Goal: Information Seeking & Learning: Learn about a topic

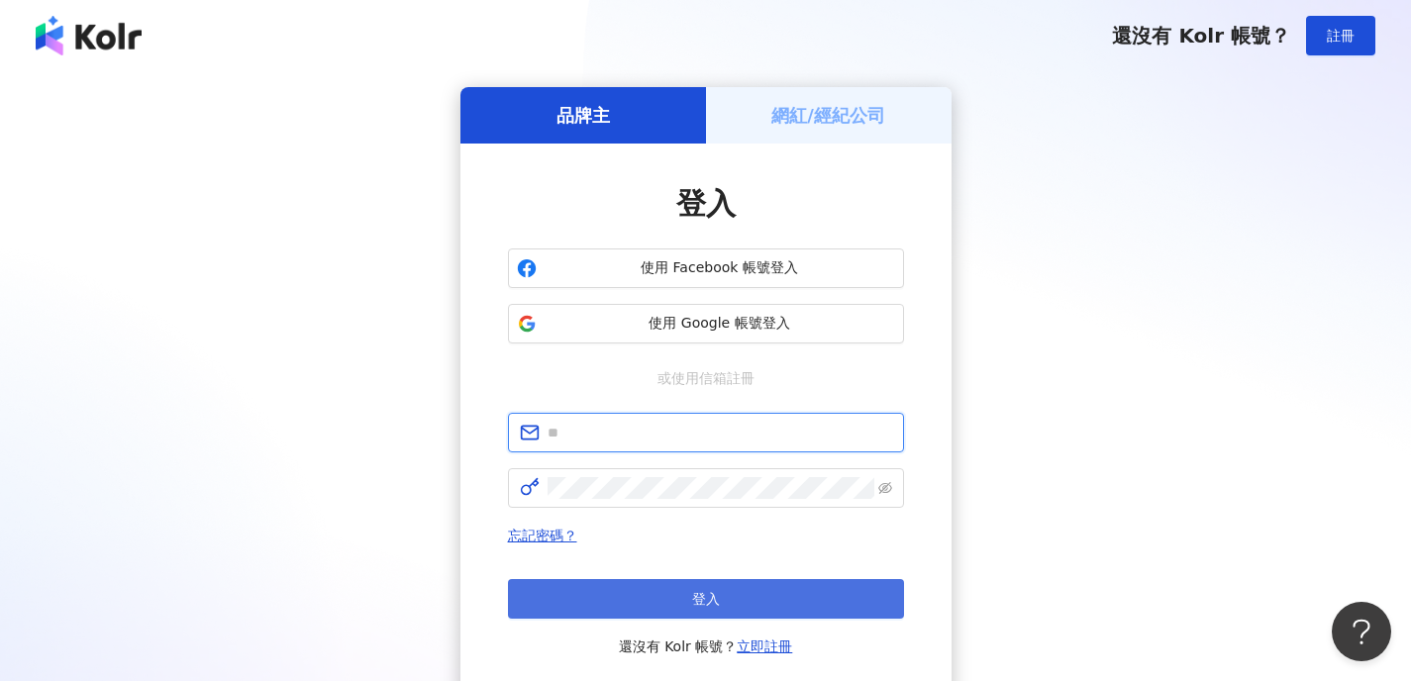
type input "**********"
click at [744, 598] on button "登入" at bounding box center [706, 599] width 396 height 40
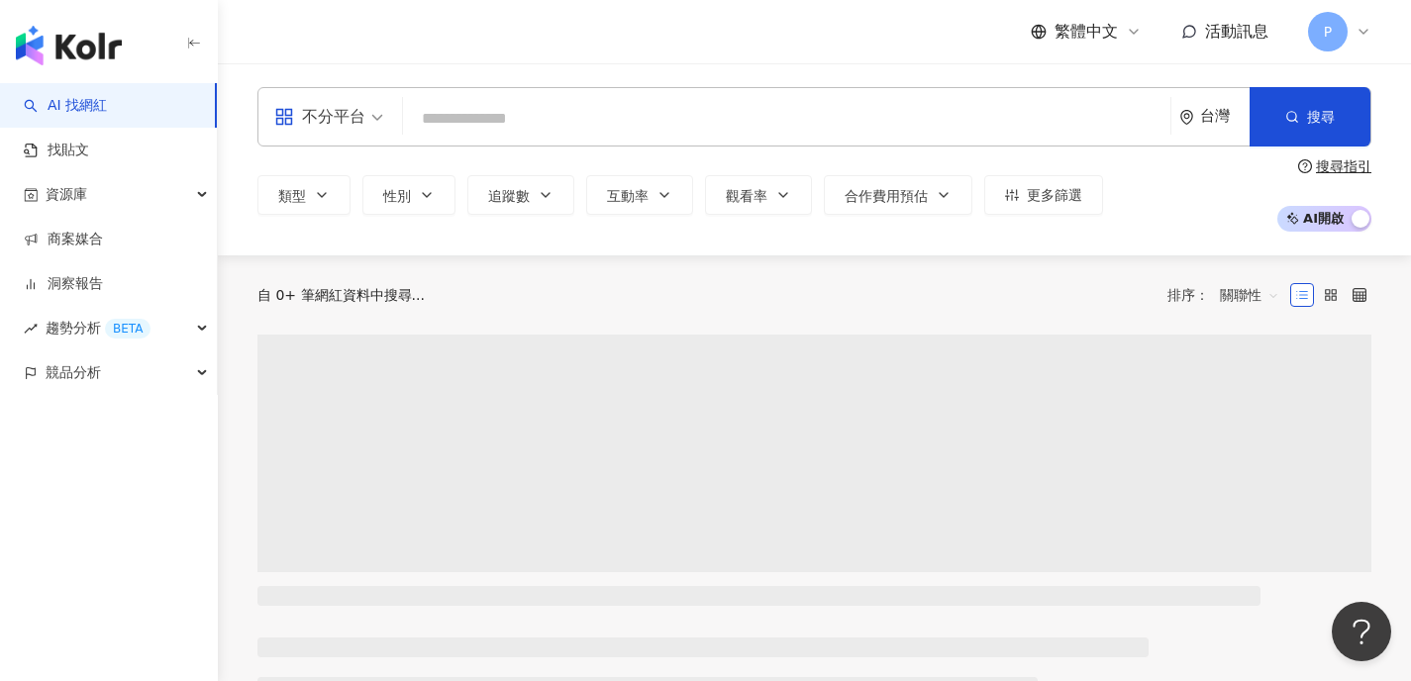
click at [488, 105] on input "search" at bounding box center [786, 119] width 751 height 38
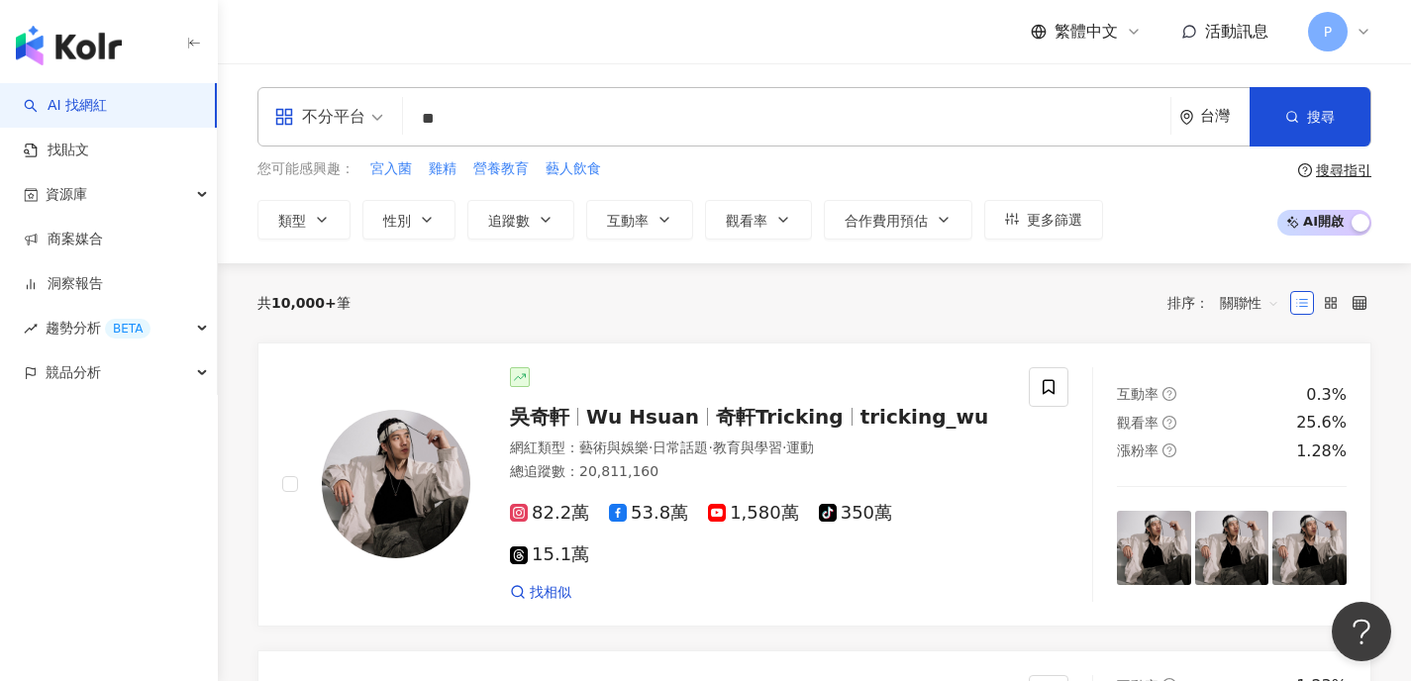
type input "*"
type input "**"
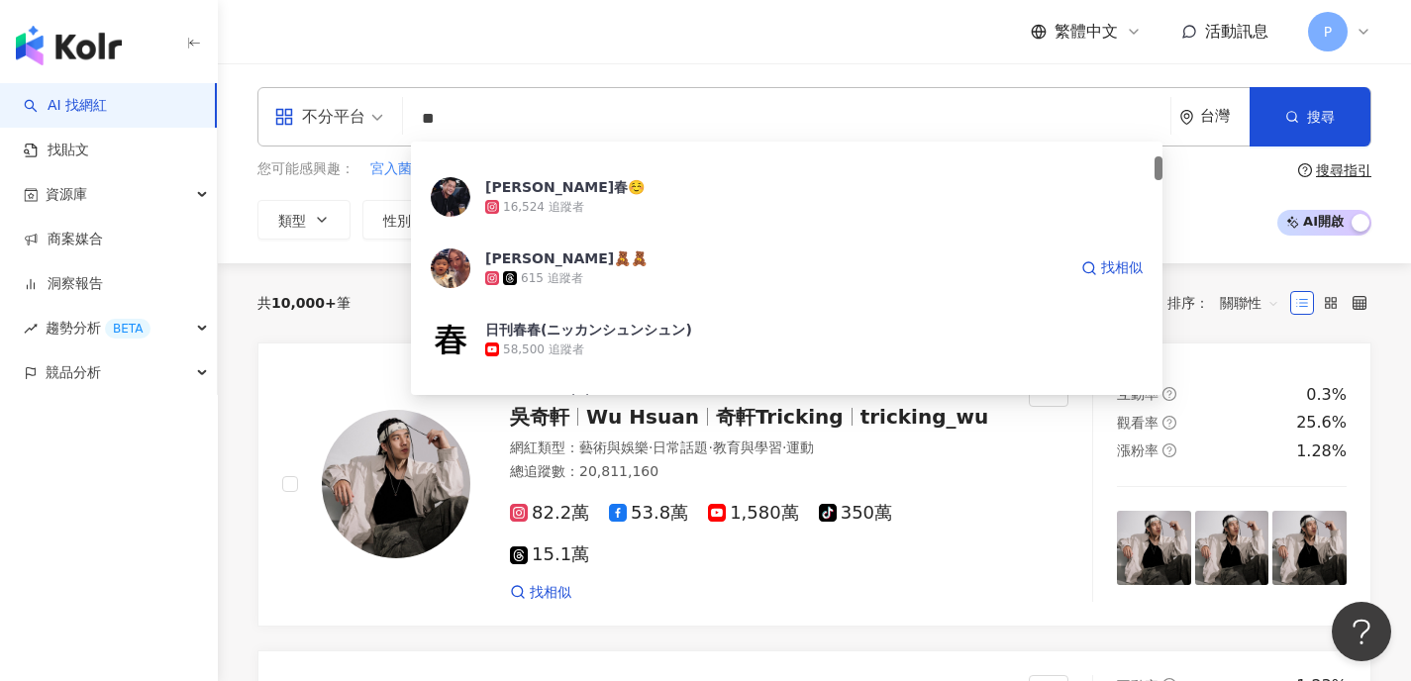
scroll to position [256, 0]
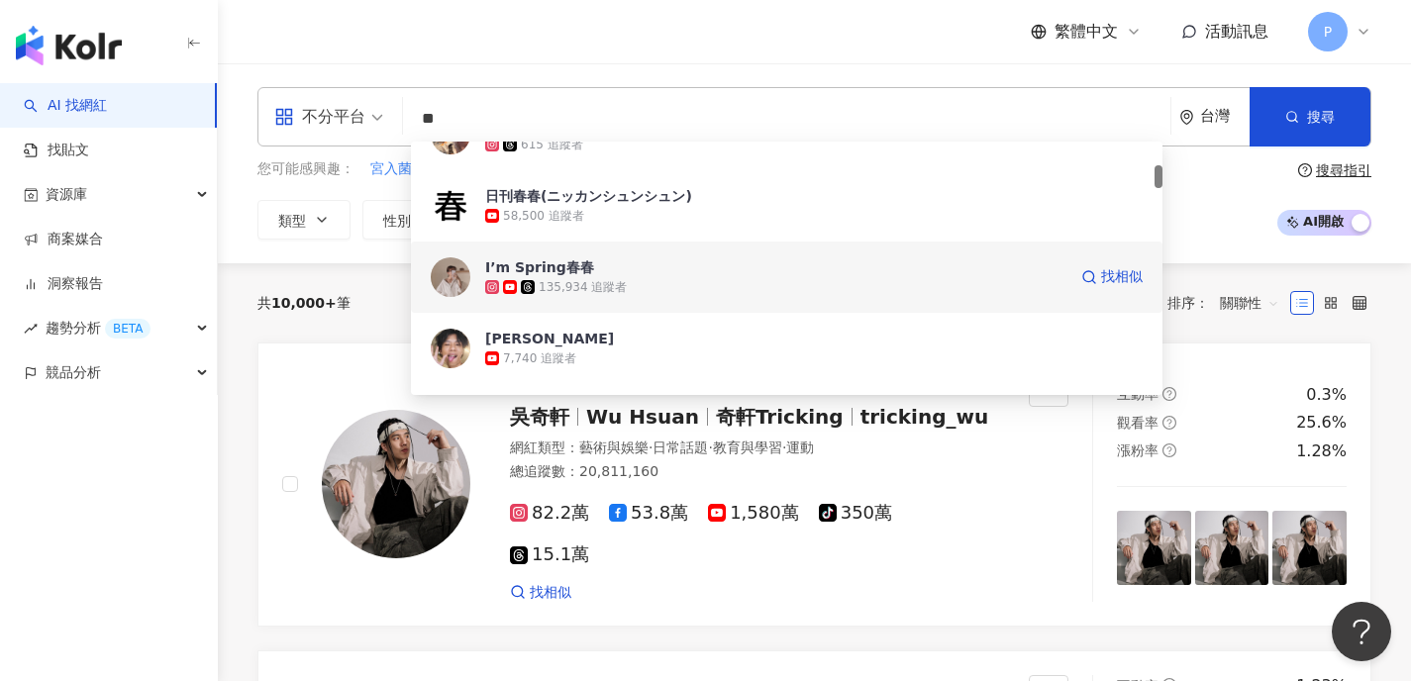
click at [633, 282] on div "135,934 追蹤者" at bounding box center [775, 287] width 581 height 20
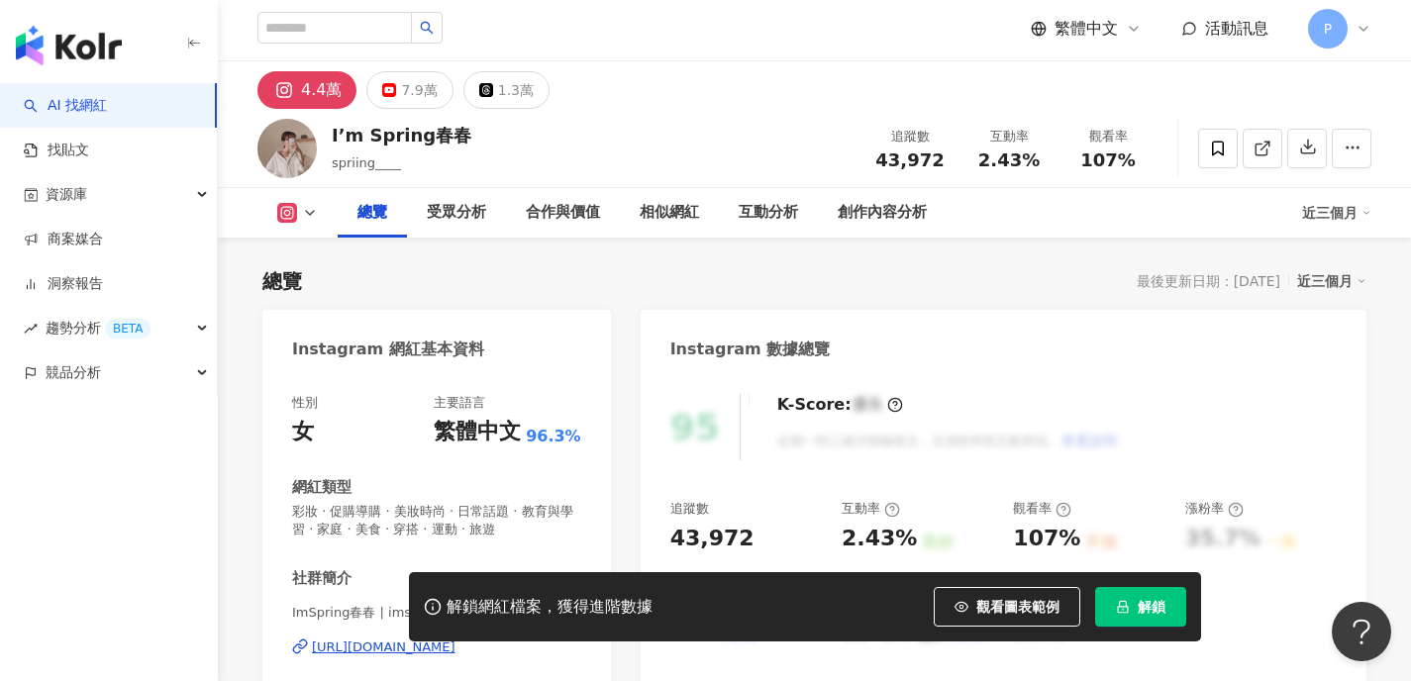
scroll to position [82, 0]
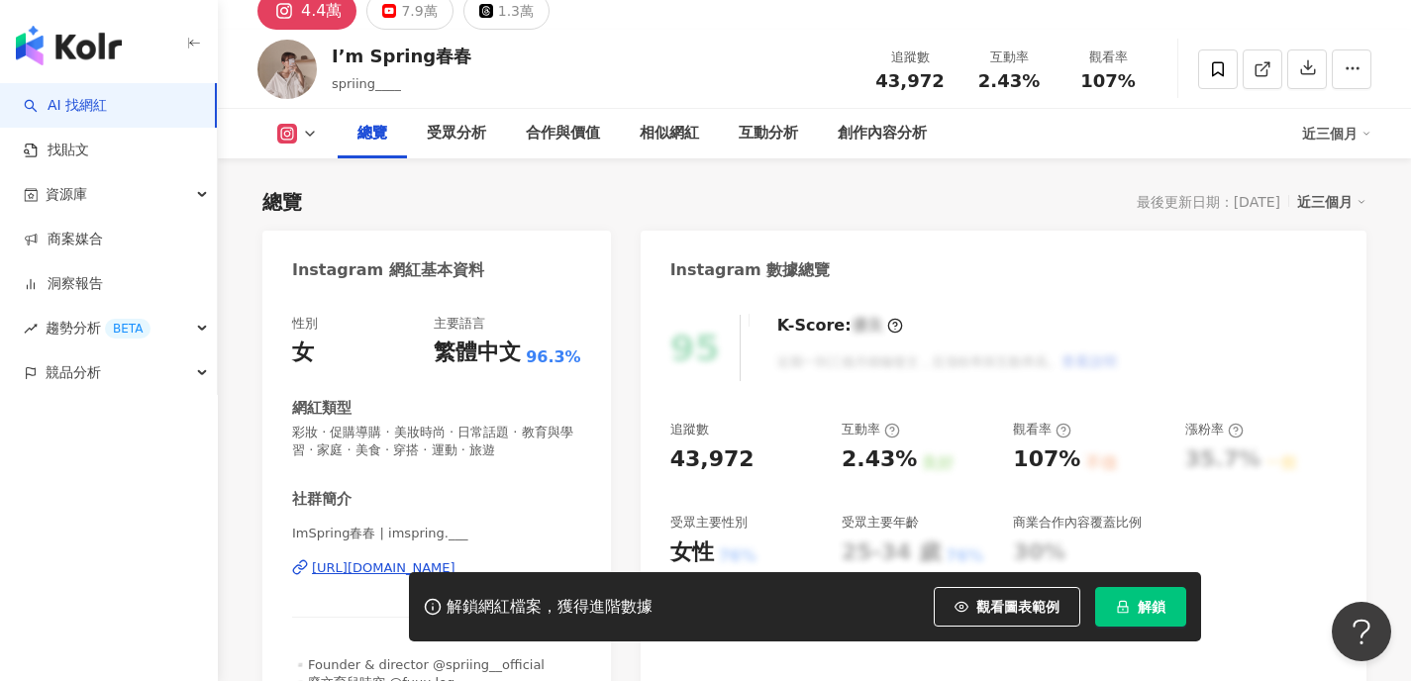
click at [1154, 620] on button "解鎖" at bounding box center [1140, 607] width 91 height 40
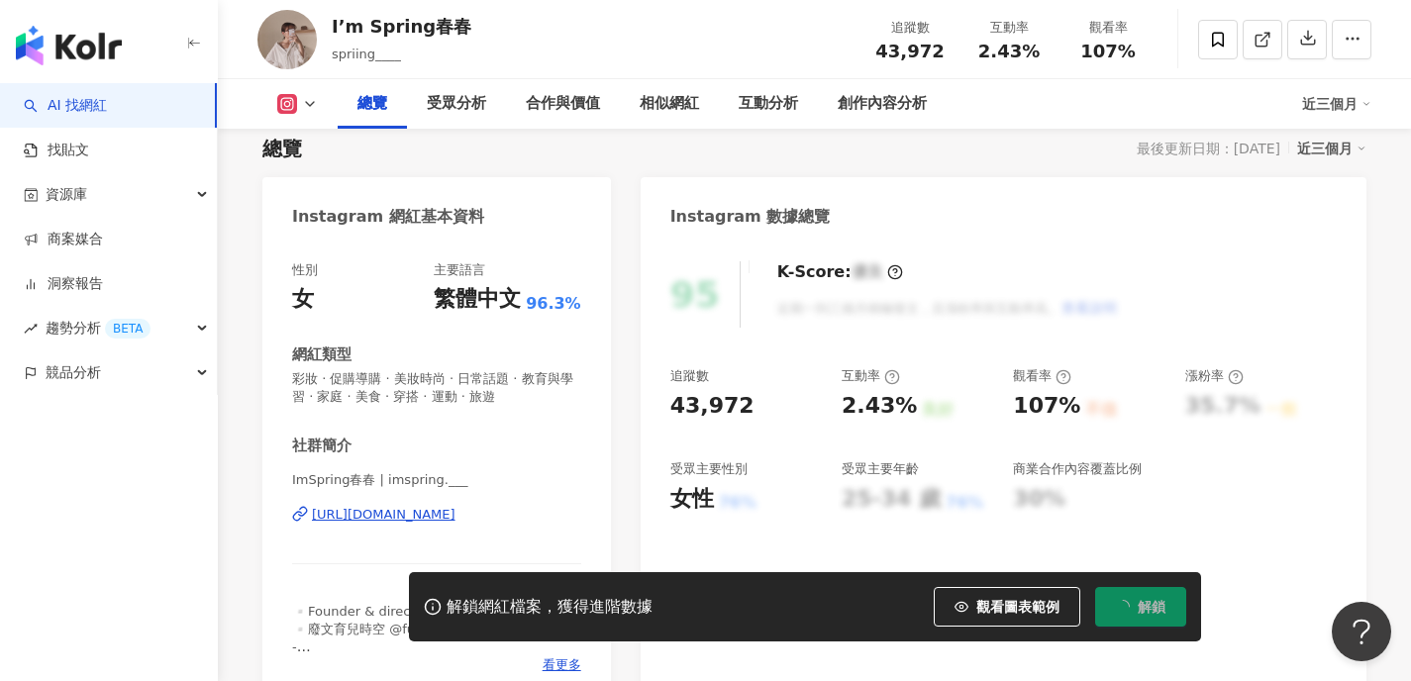
scroll to position [139, 0]
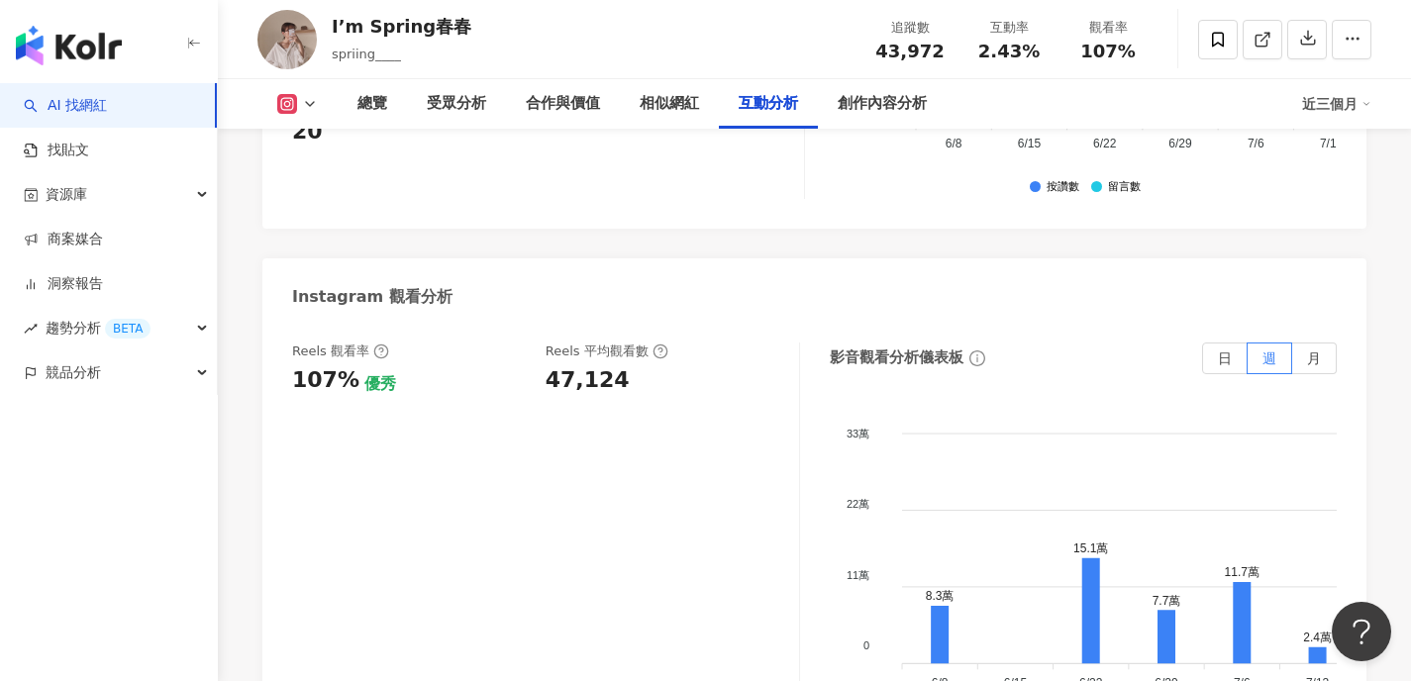
scroll to position [4397, 0]
